Goal: Transaction & Acquisition: Subscribe to service/newsletter

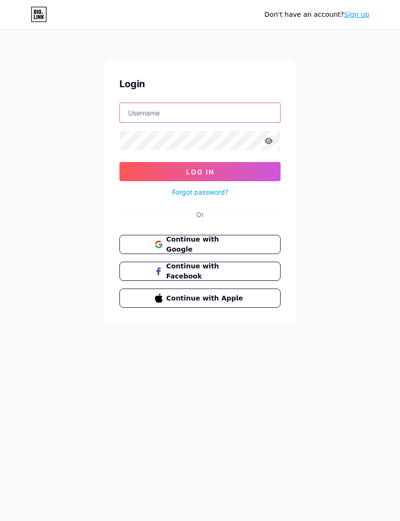
click at [262, 110] on input "text" at bounding box center [200, 112] width 160 height 19
type input "Bilalwedding"
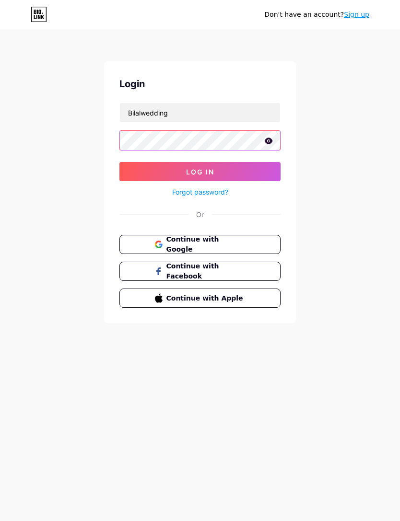
click at [258, 162] on button "Log In" at bounding box center [199, 171] width 161 height 19
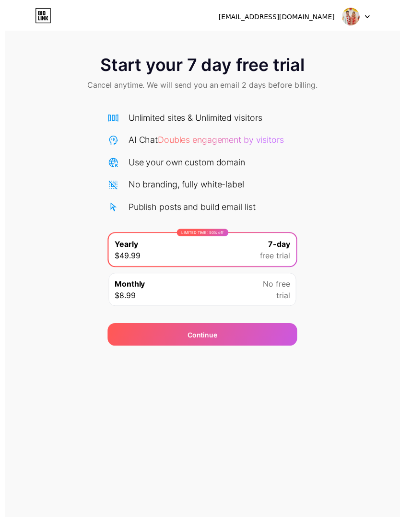
scroll to position [6, 0]
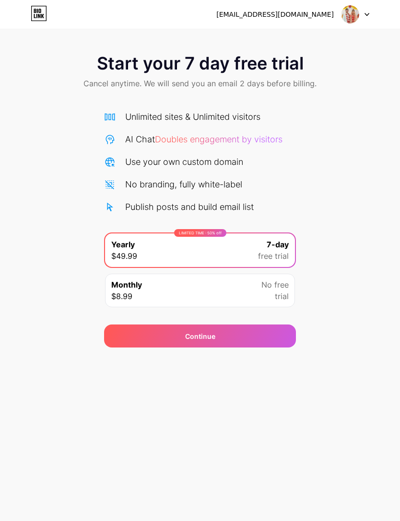
click at [338, 198] on div "Start your 7 day free trial Cancel anytime. We will send you an email 2 days be…" at bounding box center [200, 195] width 400 height 303
click at [355, 16] on img at bounding box center [350, 14] width 18 height 18
click at [345, 172] on div "Start your 7 day free trial Cancel anytime. We will send you an email 2 days be…" at bounding box center [200, 195] width 400 height 303
click at [275, 279] on span "No free" at bounding box center [274, 284] width 27 height 11
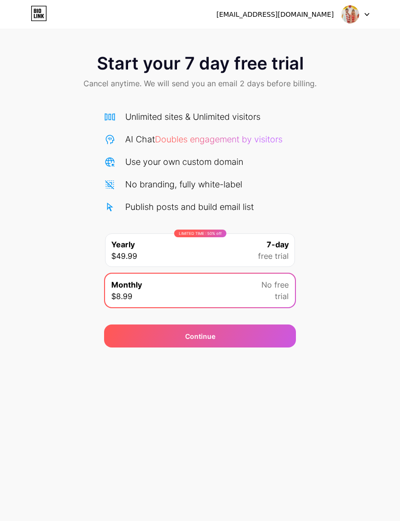
click at [281, 233] on div "LIMITED TIME : 50% off Yearly $49.99 7-day free trial" at bounding box center [200, 250] width 190 height 34
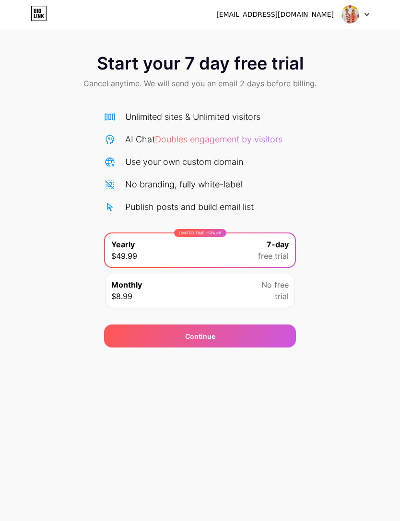
scroll to position [0, 0]
click at [39, 23] on link at bounding box center [39, 14] width 16 height 17
click at [285, 281] on span "No free" at bounding box center [274, 284] width 27 height 11
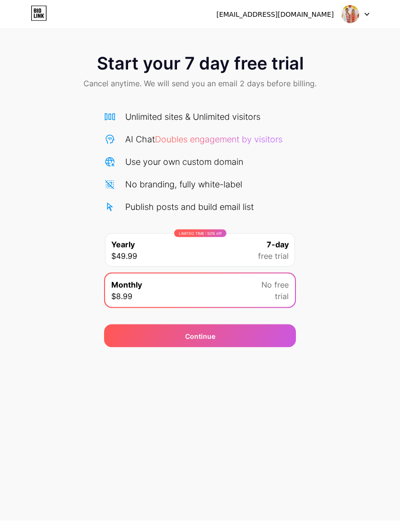
scroll to position [9, 0]
click at [367, 13] on icon at bounding box center [366, 14] width 5 height 3
click at [364, 12] on div at bounding box center [355, 14] width 28 height 17
click at [315, 11] on div "[EMAIL_ADDRESS][DOMAIN_NAME]" at bounding box center [274, 15] width 117 height 10
click at [257, 324] on div "Continue" at bounding box center [200, 335] width 192 height 23
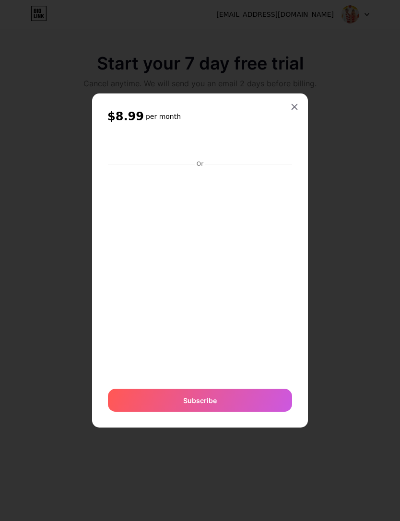
click at [289, 124] on h2 "$8.99 per month" at bounding box center [199, 116] width 185 height 15
click at [293, 135] on div "$8.99 per month Or Subscribe" at bounding box center [200, 260] width 216 height 334
click at [295, 111] on icon at bounding box center [294, 107] width 8 height 8
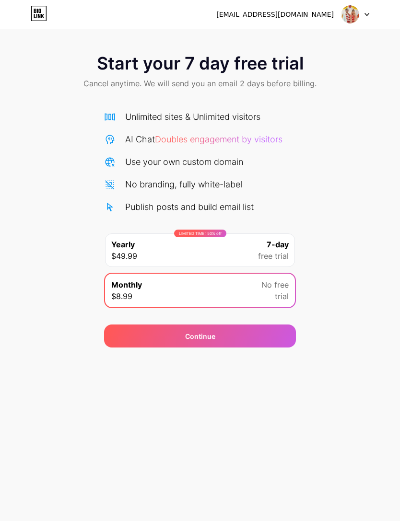
click at [356, 14] on img at bounding box center [350, 14] width 18 height 18
click at [68, 2] on div "[EMAIL_ADDRESS][DOMAIN_NAME] Logout" at bounding box center [200, 14] width 400 height 29
